Goal: Information Seeking & Learning: Learn about a topic

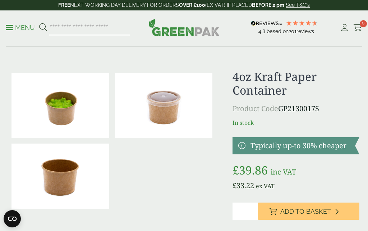
click at [77, 26] on input "search" at bounding box center [89, 27] width 80 height 15
click at [11, 27] on span at bounding box center [9, 27] width 7 height 1
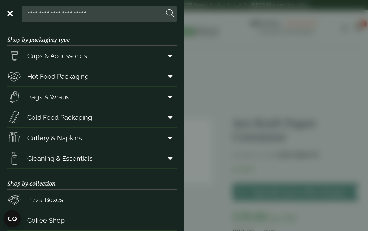
click at [89, 119] on span "Cold Food Packaging" at bounding box center [59, 117] width 65 height 10
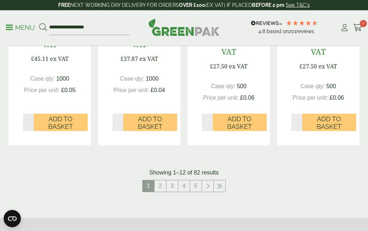
click at [309, 180] on nav "1 2 3 4 5" at bounding box center [184, 187] width 351 height 15
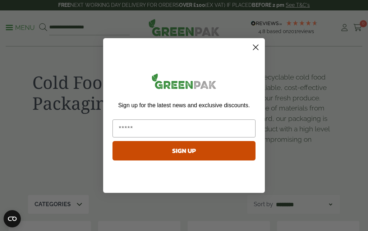
click at [256, 50] on circle "Close dialog" at bounding box center [256, 47] width 12 height 12
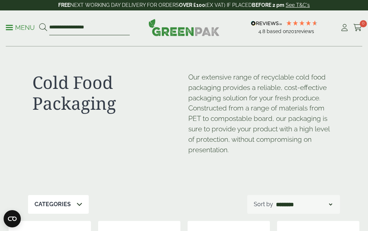
click at [84, 30] on input "**********" at bounding box center [89, 27] width 80 height 15
type input "*"
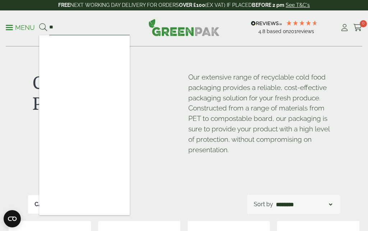
type input "*"
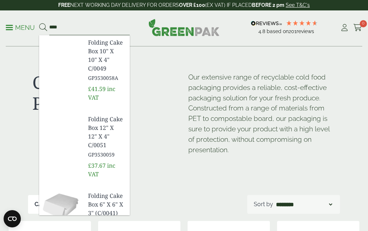
type input "****"
click at [105, 55] on span "Folding Cake Box 10" X 10" X 4" C/0049" at bounding box center [106, 55] width 36 height 34
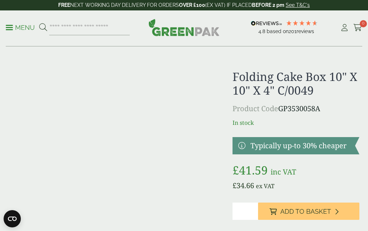
click at [10, 29] on link "Menu" at bounding box center [20, 26] width 29 height 7
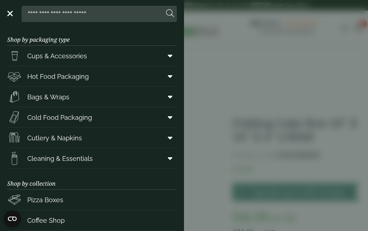
click at [56, 118] on span "Cold Food Packaging" at bounding box center [59, 117] width 65 height 10
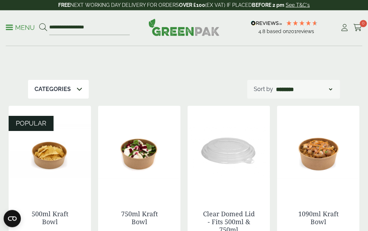
click at [79, 87] on icon at bounding box center [80, 89] width 6 height 6
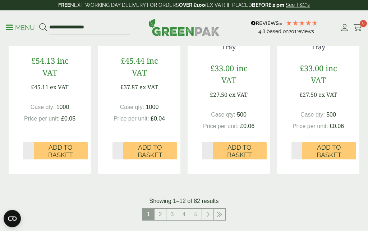
scroll to position [805, 0]
click at [163, 209] on link "2" at bounding box center [160, 213] width 11 height 11
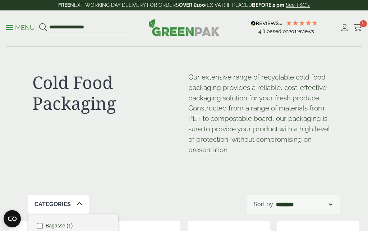
click at [9, 28] on p "Menu" at bounding box center [20, 27] width 29 height 9
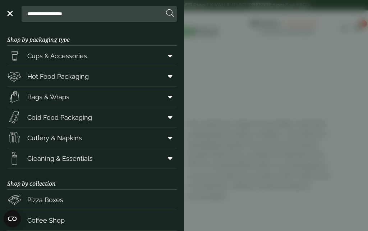
click at [169, 97] on icon at bounding box center [170, 96] width 5 height 7
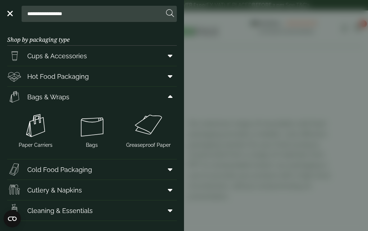
click at [43, 126] on img at bounding box center [35, 125] width 51 height 29
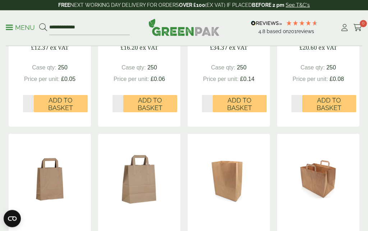
scroll to position [280, 0]
click at [23, 26] on p "Menu" at bounding box center [20, 27] width 29 height 9
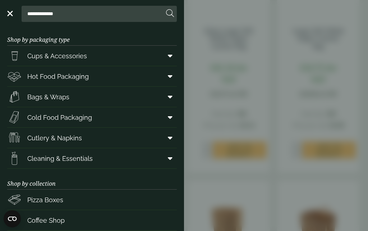
click at [169, 115] on icon at bounding box center [170, 117] width 5 height 7
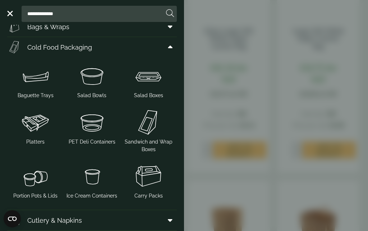
scroll to position [70, 0]
click at [154, 124] on img at bounding box center [148, 121] width 51 height 29
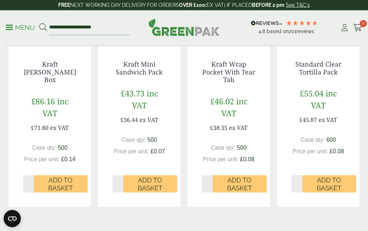
scroll to position [728, 0]
